Goal: Find specific page/section: Find specific page/section

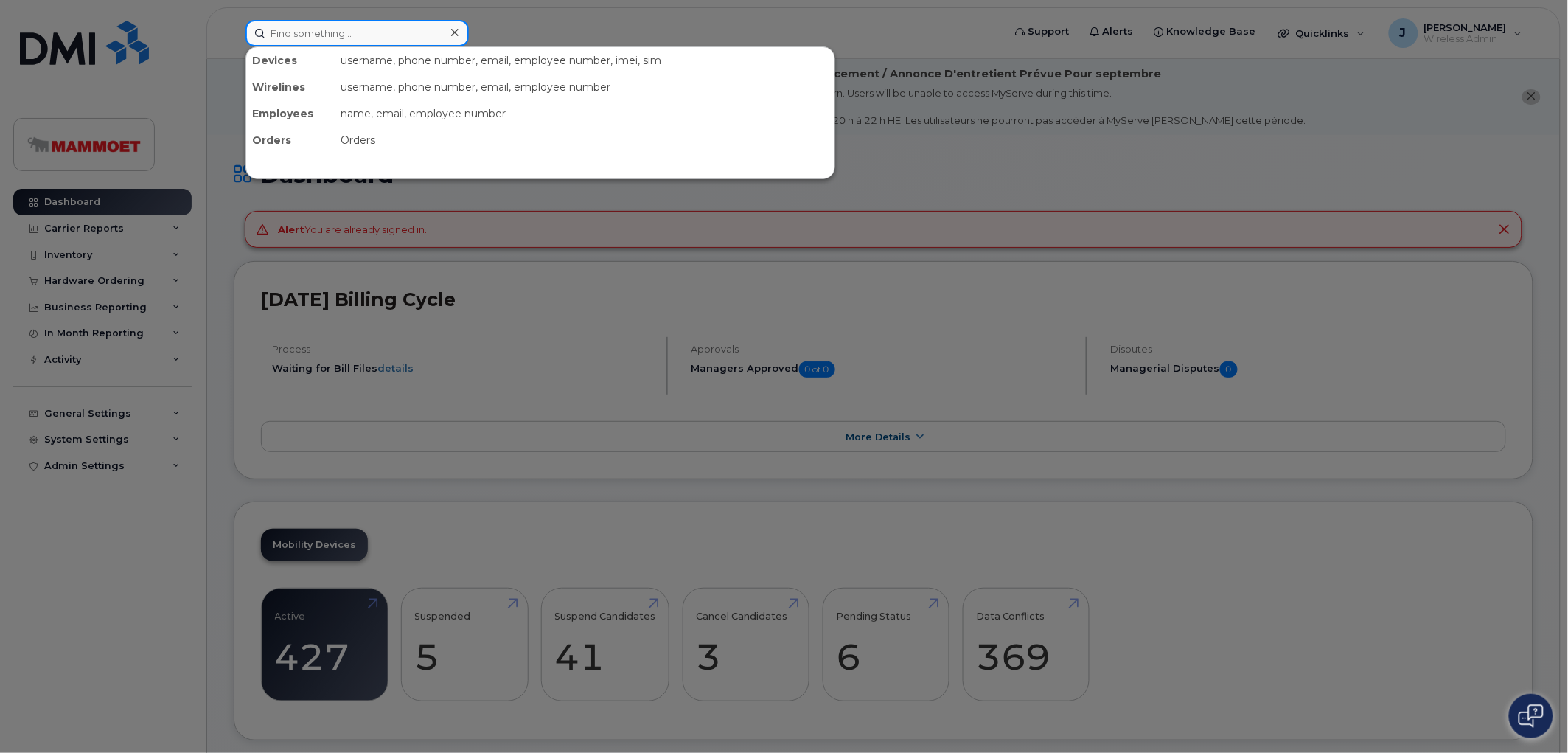
click at [309, 31] on input at bounding box center [357, 33] width 224 height 26
paste input "780-818-5961"
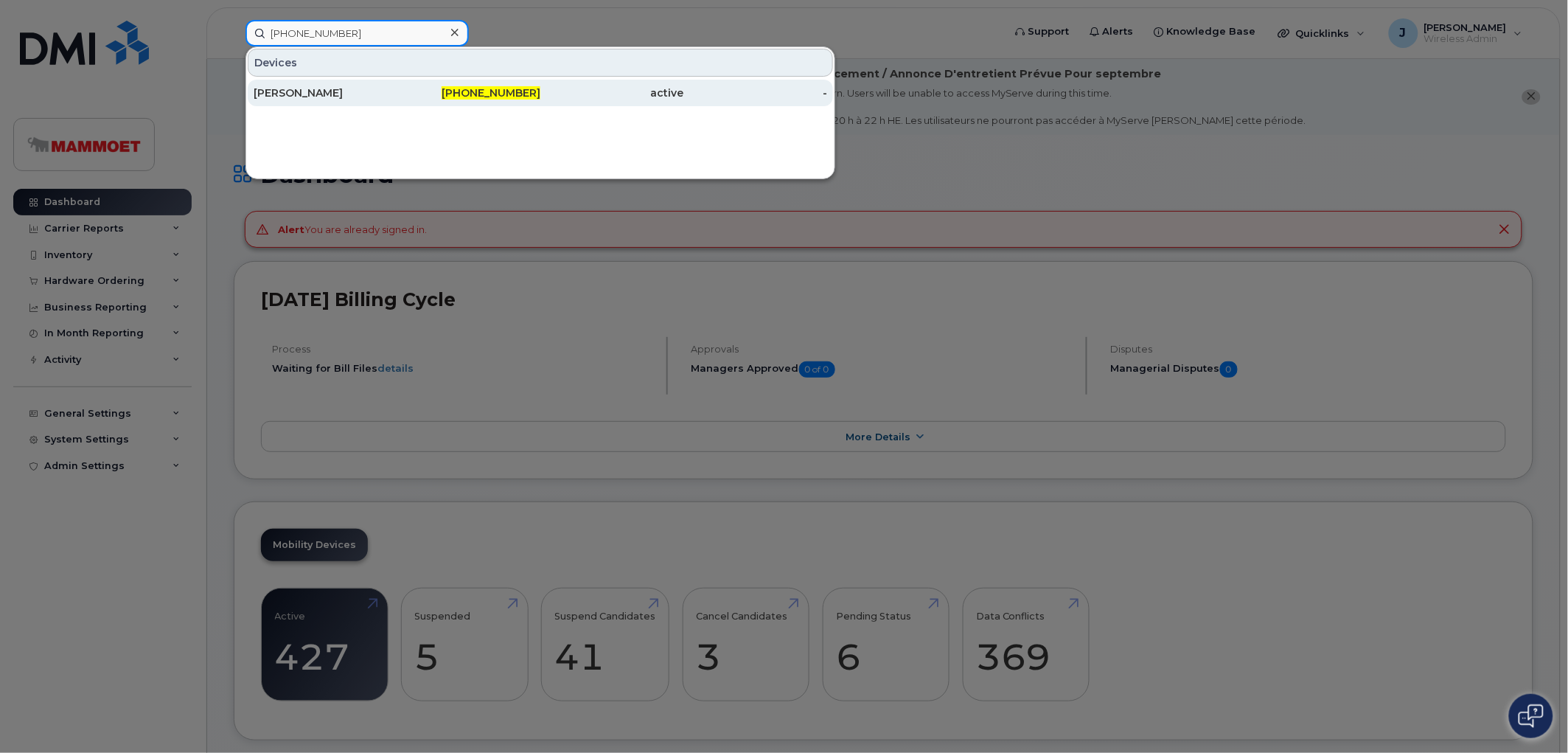
type input "780-818-5961"
click at [313, 87] on div "Raeleen Lischynski" at bounding box center [326, 93] width 144 height 15
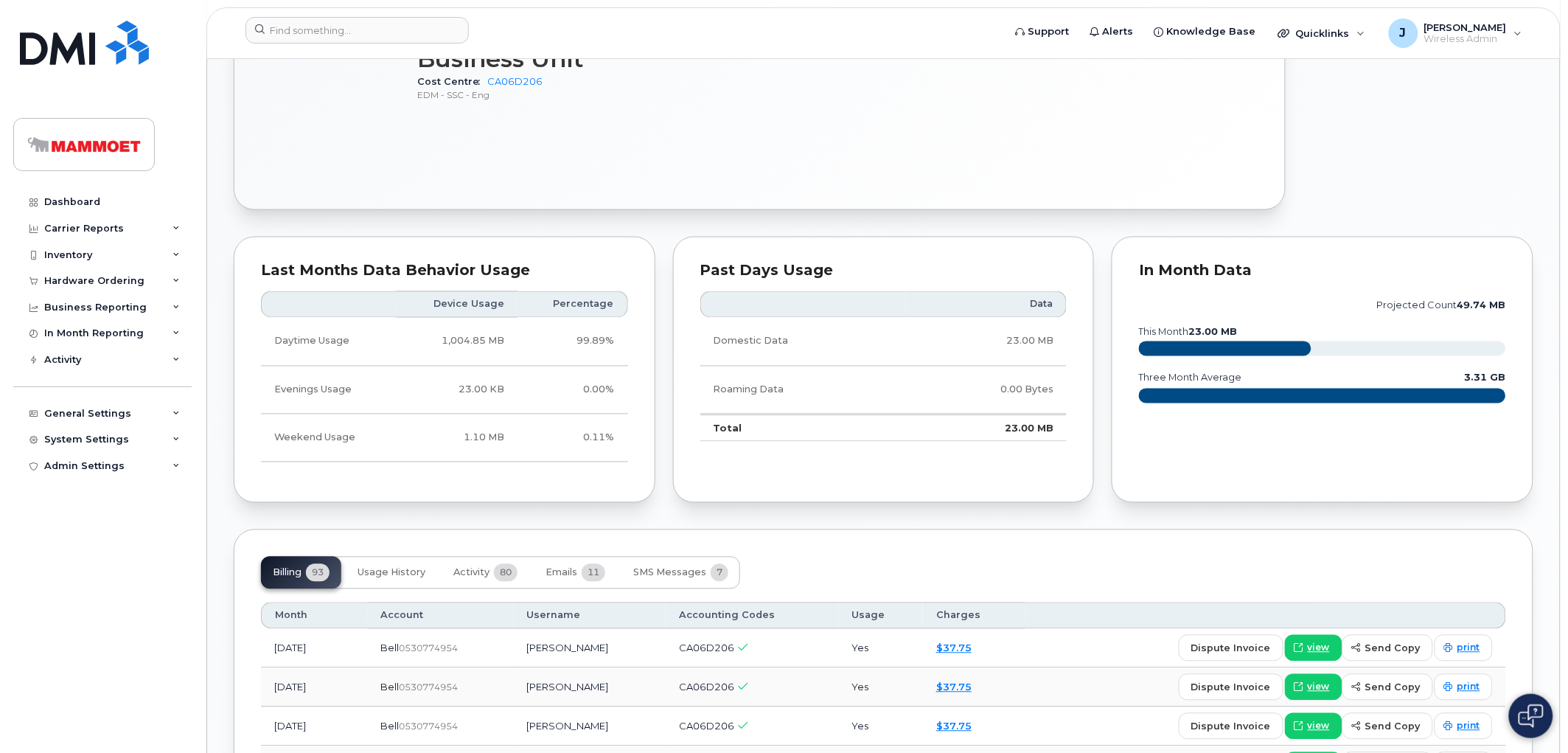
scroll to position [1146, 0]
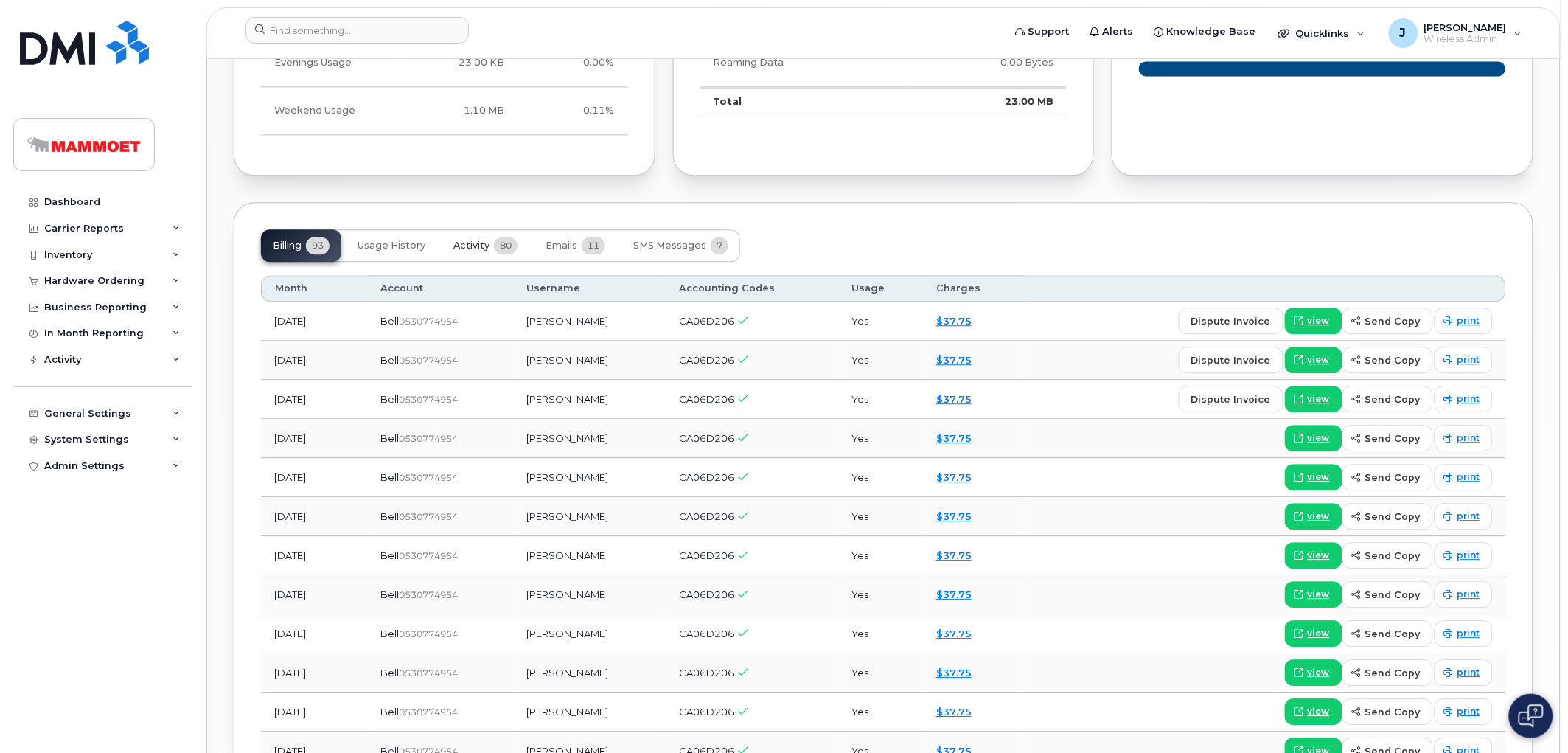
click at [468, 241] on span "Activity" at bounding box center [471, 245] width 36 height 12
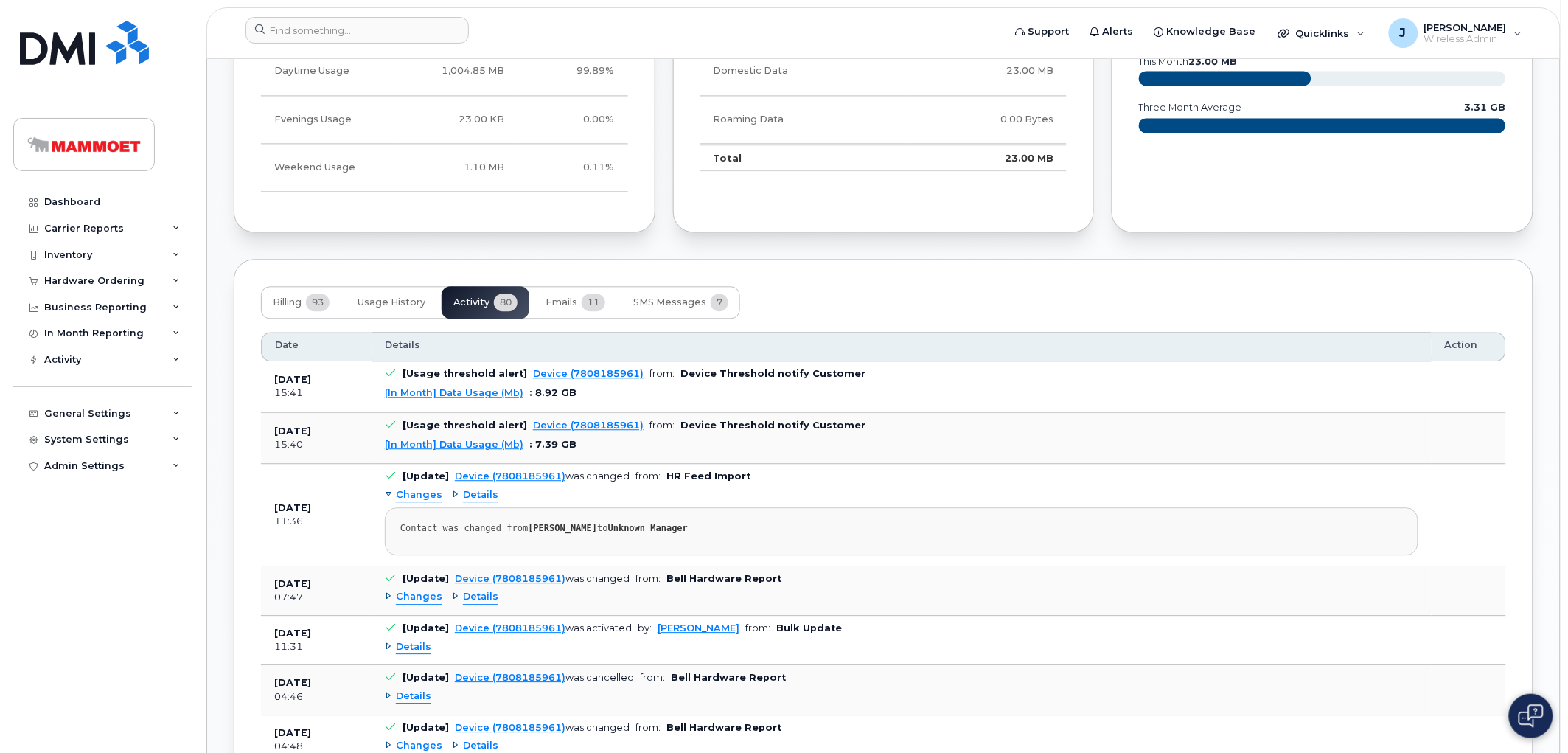
scroll to position [1065, 0]
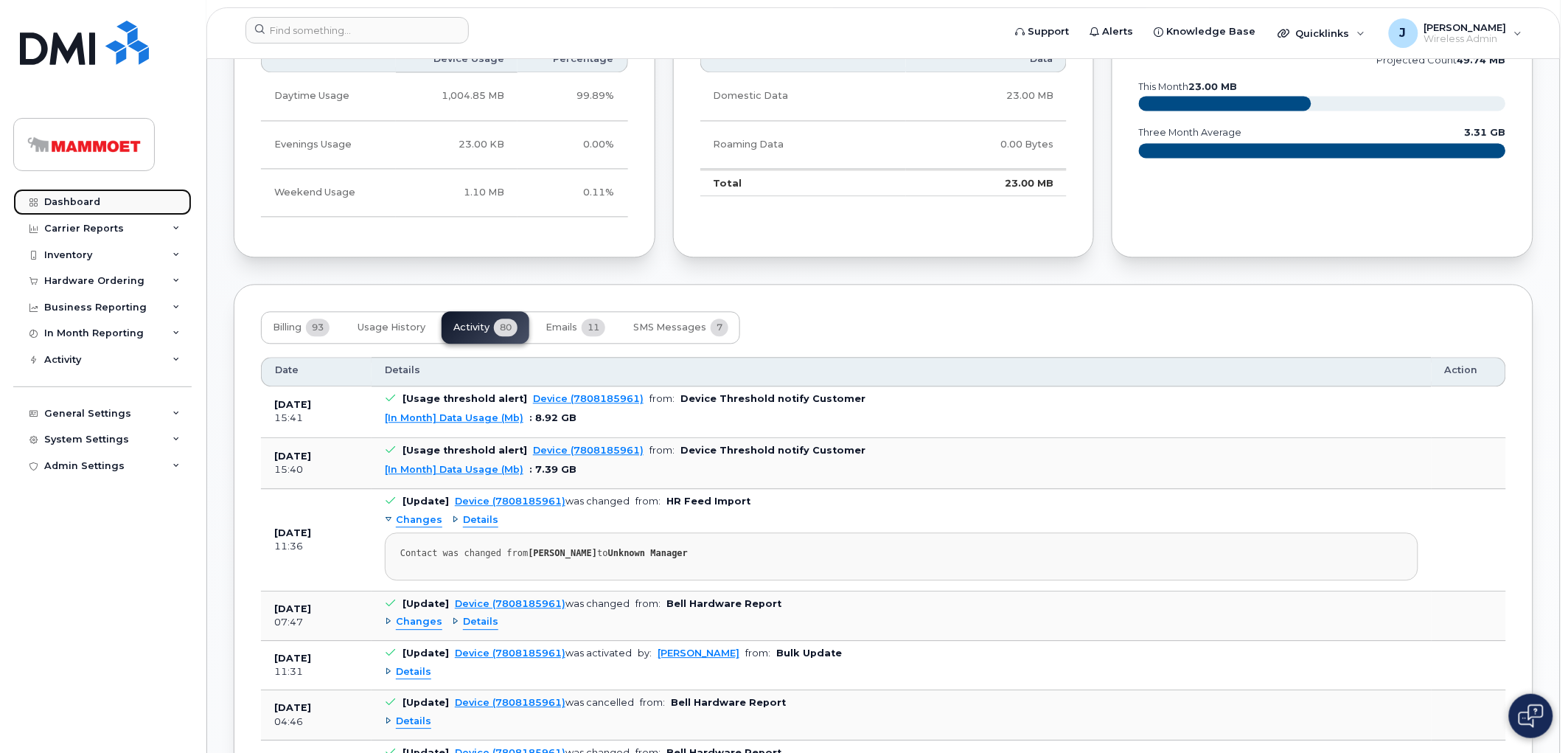
click at [84, 199] on div "Dashboard" at bounding box center [72, 201] width 56 height 12
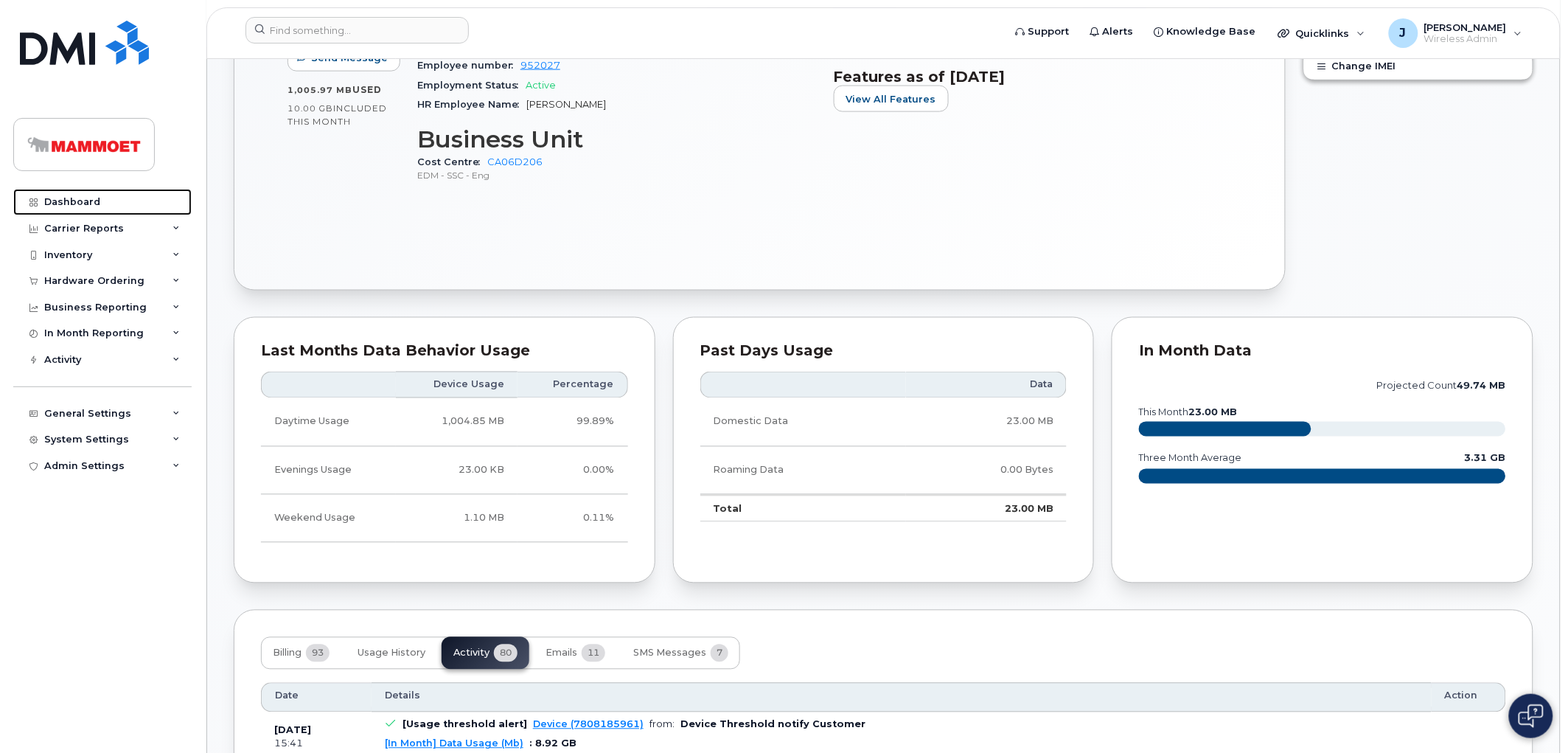
scroll to position [654, 0]
